Goal: Communication & Community: Answer question/provide support

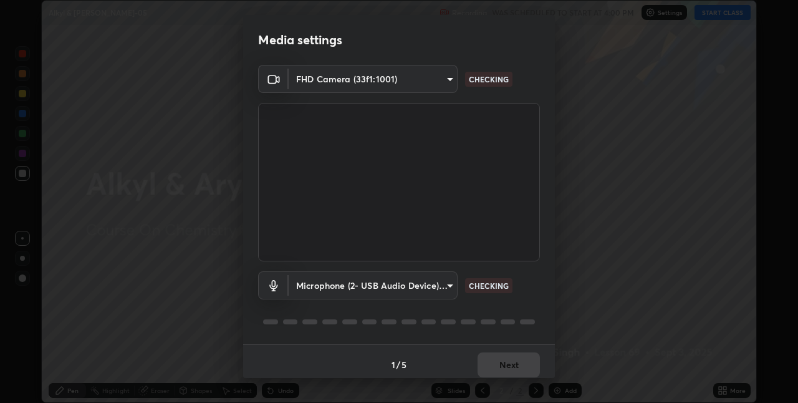
scroll to position [6, 0]
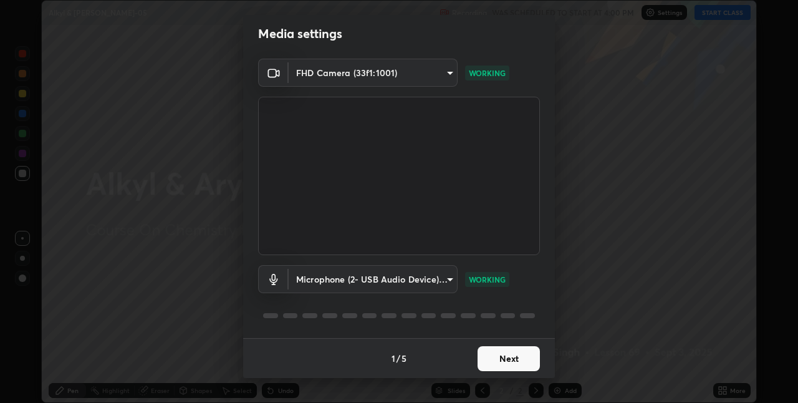
click at [511, 358] on button "Next" at bounding box center [509, 358] width 62 height 25
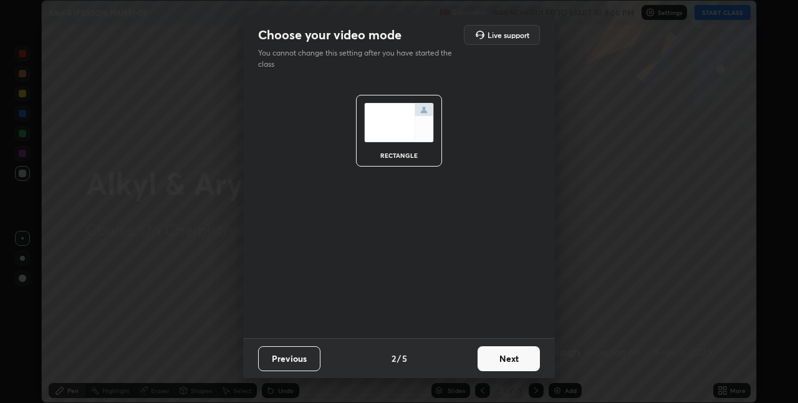
click at [513, 358] on button "Next" at bounding box center [509, 358] width 62 height 25
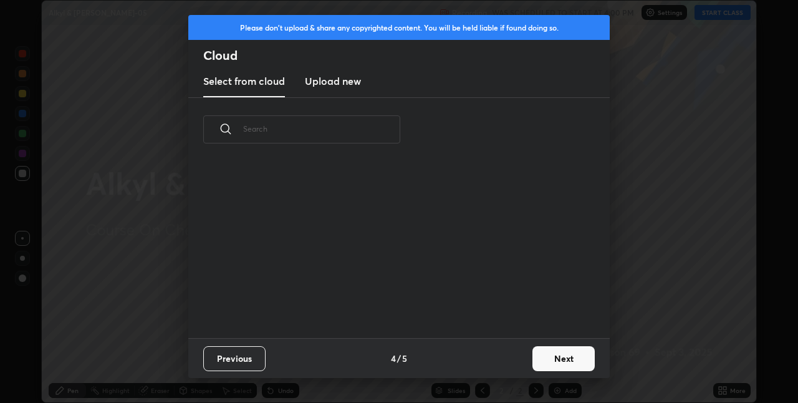
click at [519, 355] on div "Previous 4 / 5 Next" at bounding box center [398, 358] width 421 height 40
click at [567, 357] on button "Next" at bounding box center [563, 358] width 62 height 25
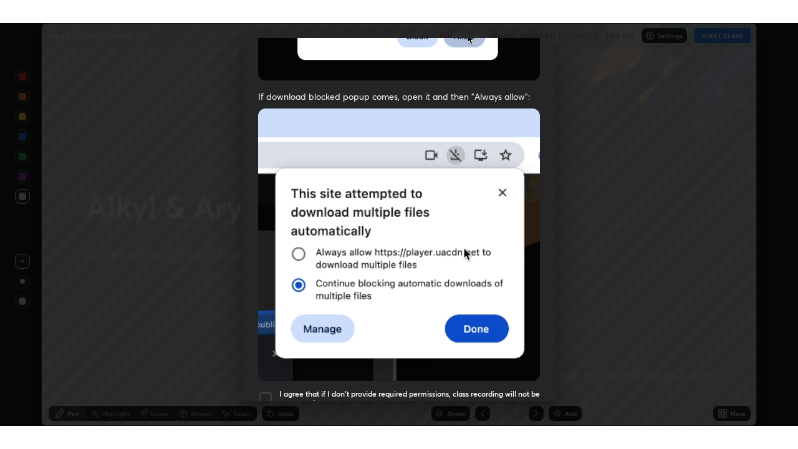
scroll to position [261, 0]
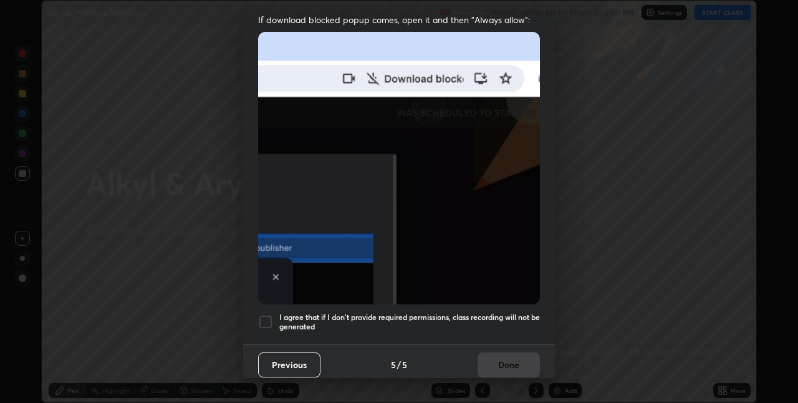
click at [268, 314] on div at bounding box center [265, 321] width 15 height 15
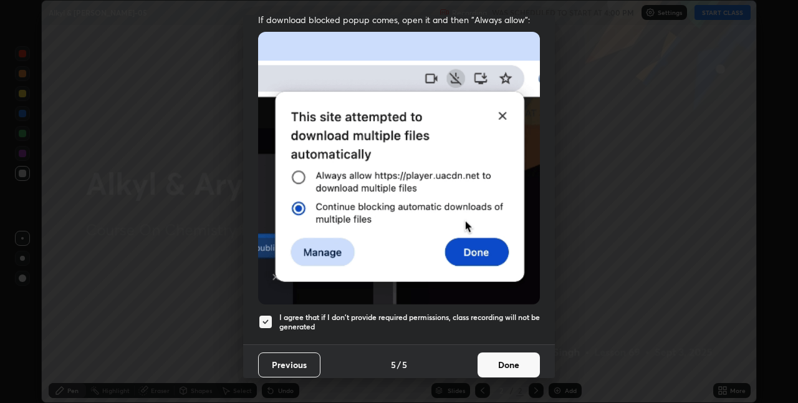
click at [493, 355] on button "Done" at bounding box center [509, 364] width 62 height 25
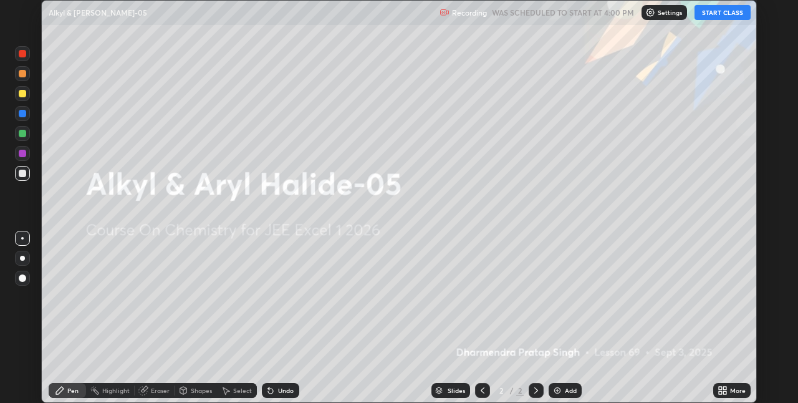
click at [724, 391] on icon at bounding box center [724, 392] width 3 height 3
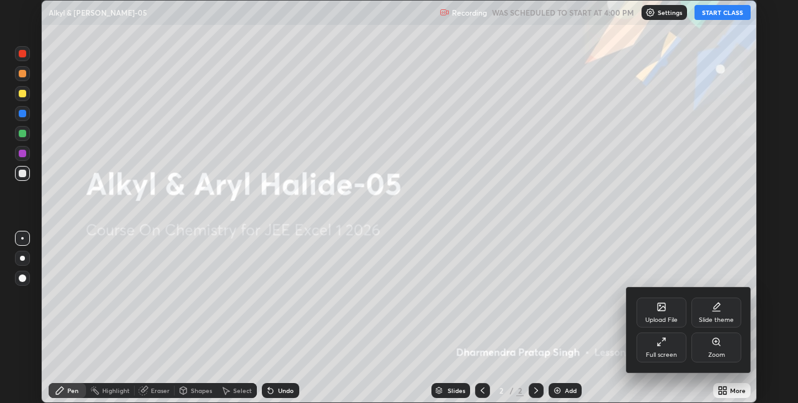
click at [652, 349] on div "Full screen" at bounding box center [662, 347] width 50 height 30
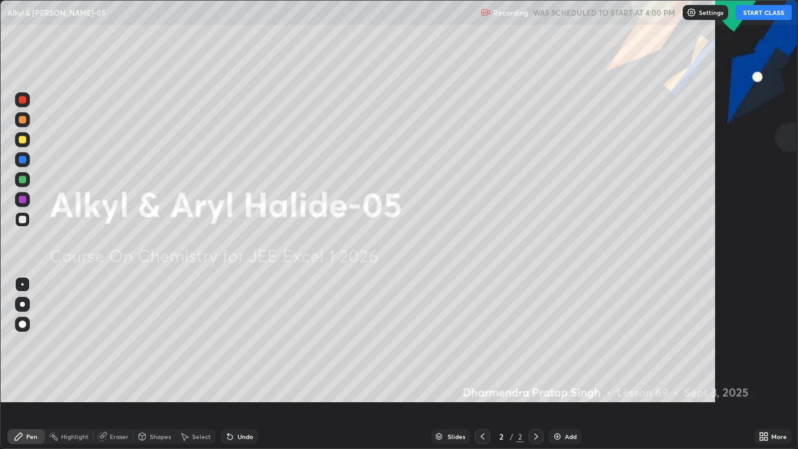
scroll to position [449, 798]
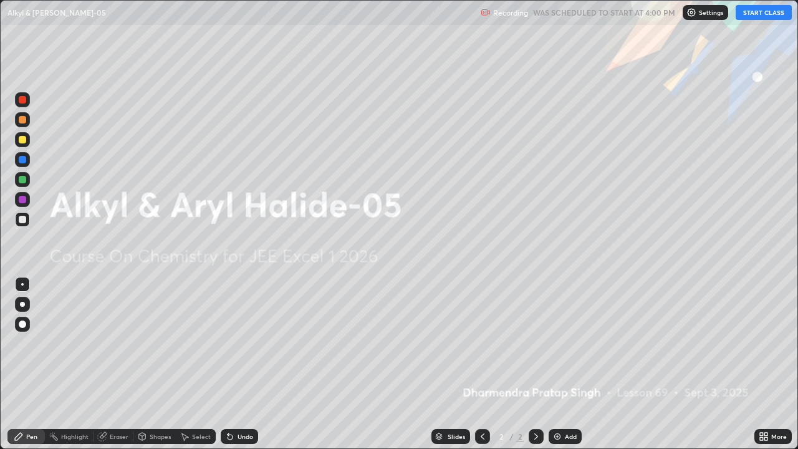
click at [769, 16] on button "START CLASS" at bounding box center [764, 12] width 56 height 15
click at [559, 402] on img at bounding box center [557, 436] width 10 height 10
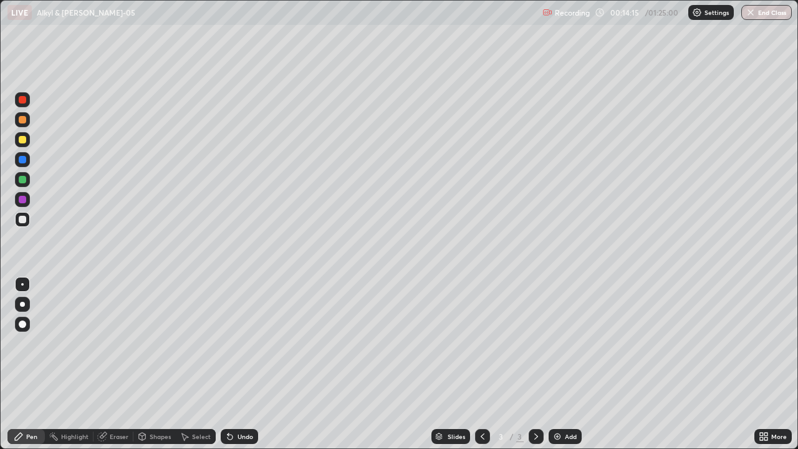
click at [557, 402] on img at bounding box center [557, 436] width 10 height 10
click at [567, 402] on div "Add" at bounding box center [571, 436] width 12 height 6
click at [563, 402] on div "Add" at bounding box center [565, 436] width 33 height 15
click at [565, 402] on div "Add" at bounding box center [571, 436] width 12 height 6
click at [128, 402] on div "Eraser" at bounding box center [114, 436] width 40 height 15
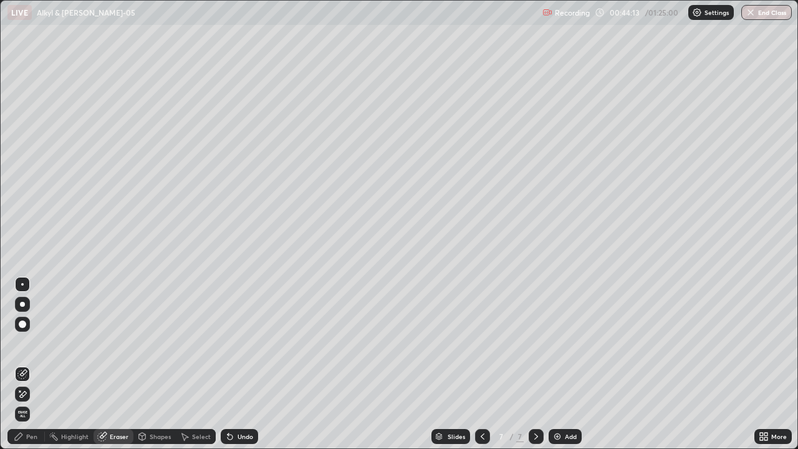
click at [42, 402] on div "Pen" at bounding box center [25, 436] width 37 height 15
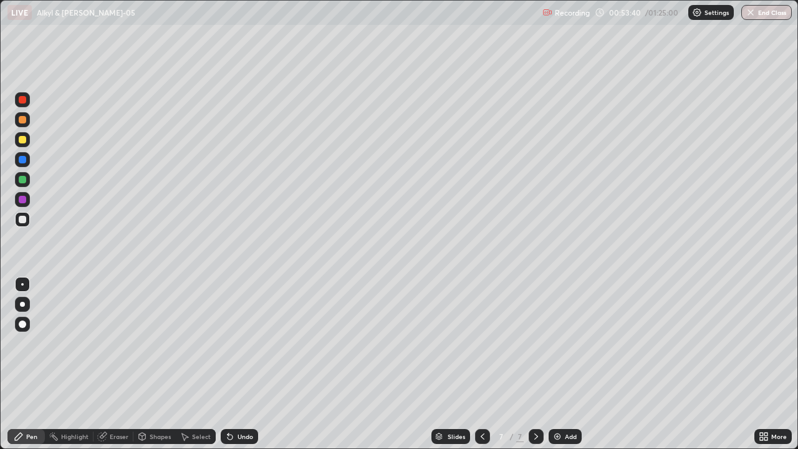
click at [572, 402] on div "Add" at bounding box center [565, 436] width 33 height 15
click at [564, 402] on div "Add" at bounding box center [565, 436] width 33 height 15
click at [126, 402] on div "Eraser" at bounding box center [119, 436] width 19 height 6
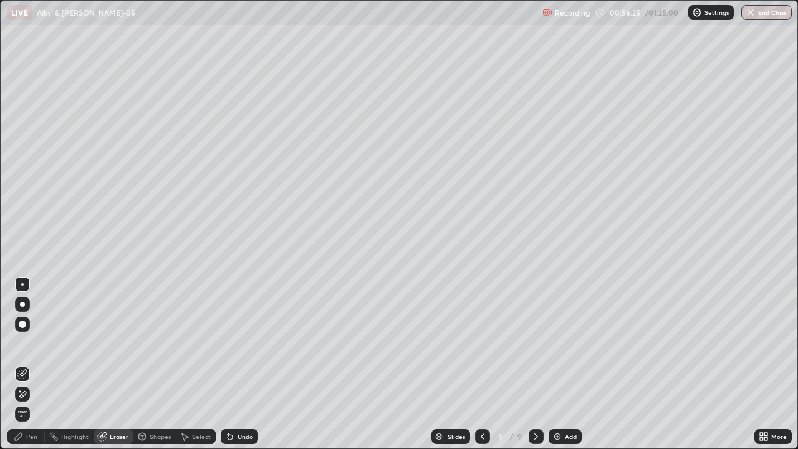
click at [50, 402] on circle at bounding box center [49, 435] width 1 height 1
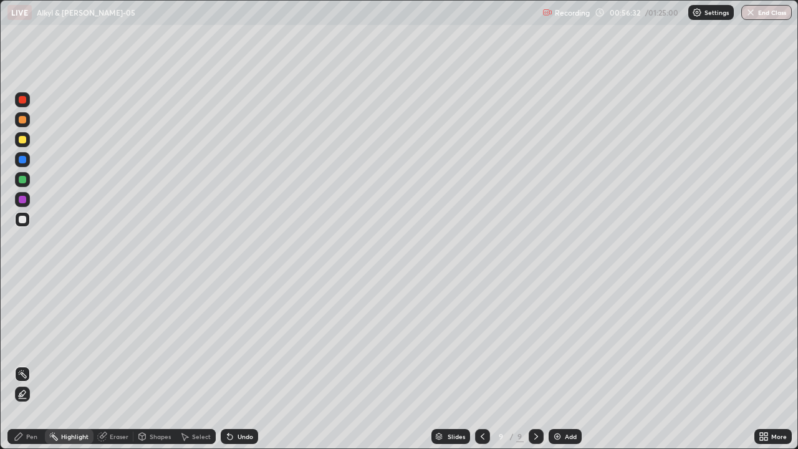
click at [36, 402] on div "Pen" at bounding box center [31, 436] width 11 height 6
click at [559, 402] on img at bounding box center [557, 436] width 10 height 10
click at [563, 402] on div "Add" at bounding box center [565, 436] width 33 height 15
click at [481, 402] on icon at bounding box center [483, 436] width 10 height 10
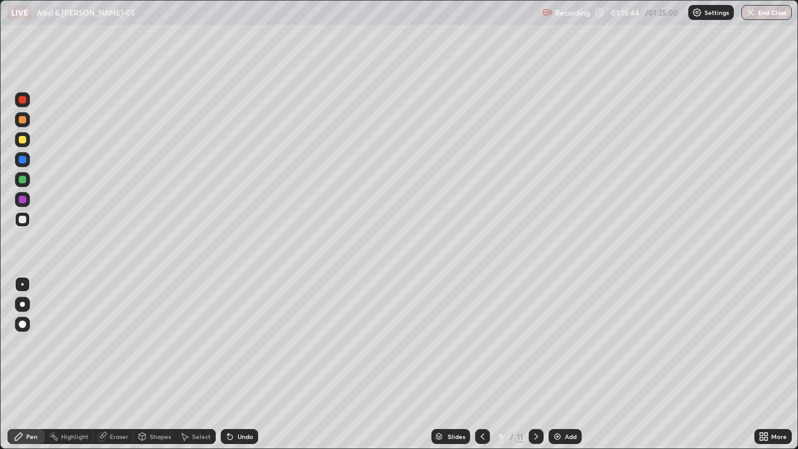
click at [557, 402] on div "Add" at bounding box center [565, 436] width 33 height 15
click at [537, 402] on div at bounding box center [536, 436] width 15 height 25
click at [481, 402] on icon at bounding box center [483, 436] width 10 height 10
click at [538, 402] on icon at bounding box center [536, 436] width 10 height 10
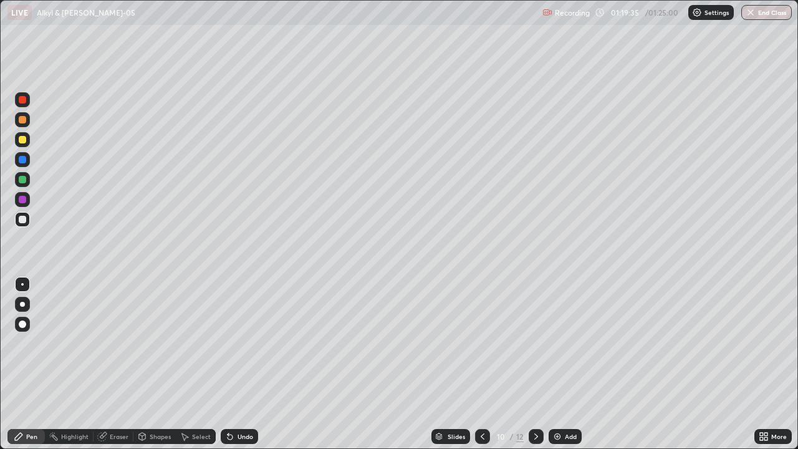
click at [534, 402] on div at bounding box center [536, 436] width 15 height 25
click at [485, 402] on icon at bounding box center [483, 436] width 10 height 10
click at [481, 402] on icon at bounding box center [483, 436] width 10 height 10
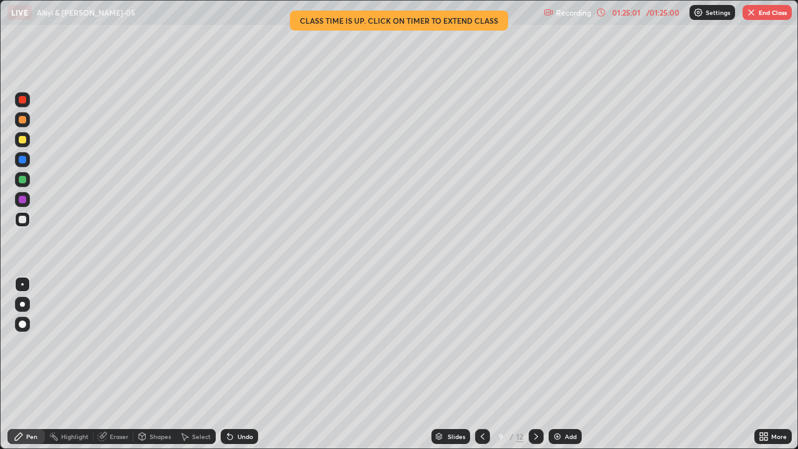
click at [565, 402] on div "Add" at bounding box center [571, 436] width 12 height 6
click at [764, 14] on button "End Class" at bounding box center [767, 12] width 49 height 15
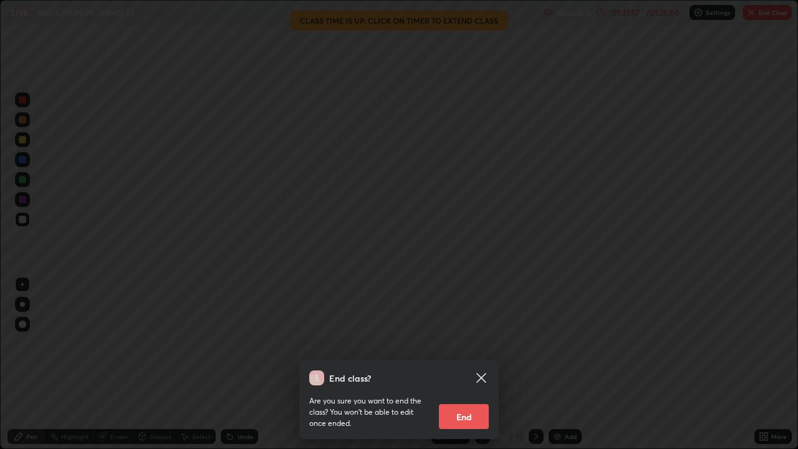
click at [476, 402] on button "End" at bounding box center [464, 416] width 50 height 25
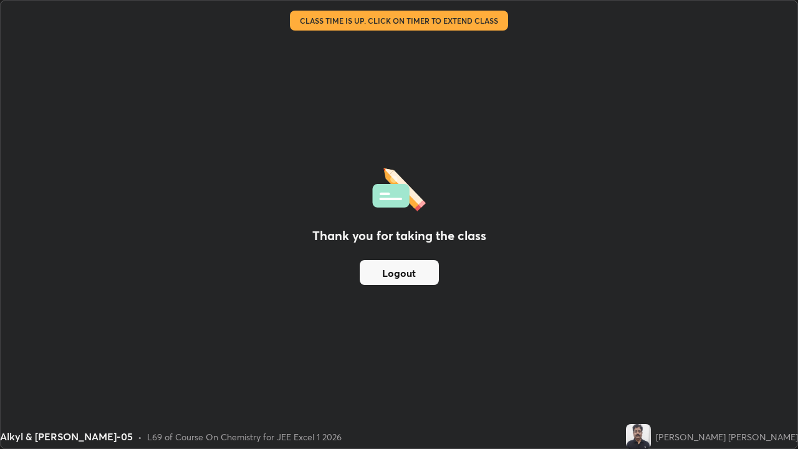
click at [407, 277] on button "Logout" at bounding box center [399, 272] width 79 height 25
